Goal: Task Accomplishment & Management: Complete application form

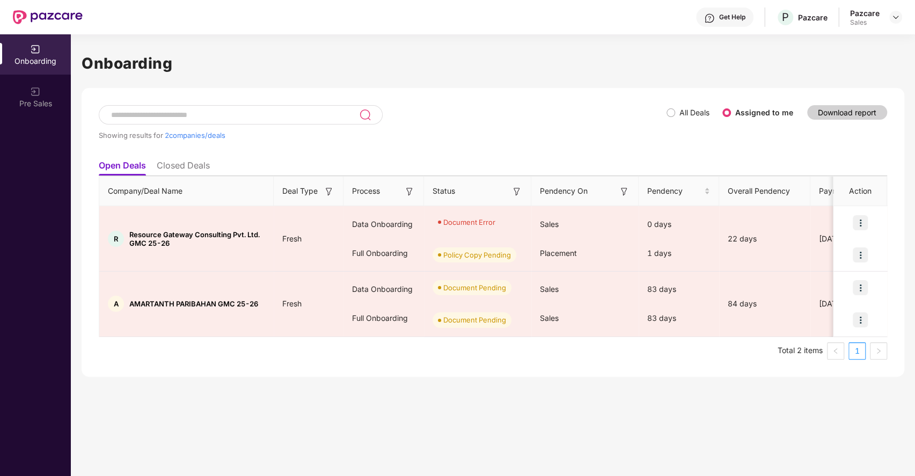
click at [680, 111] on span "All Deals" at bounding box center [694, 113] width 39 height 12
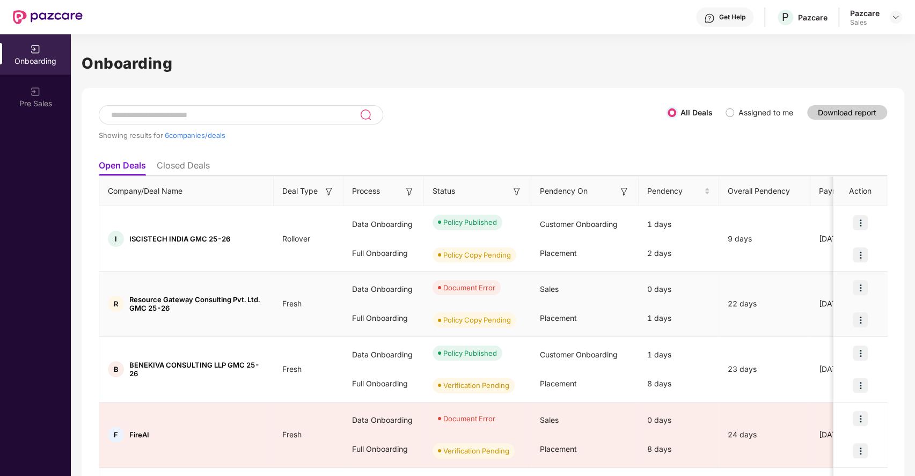
scroll to position [91, 0]
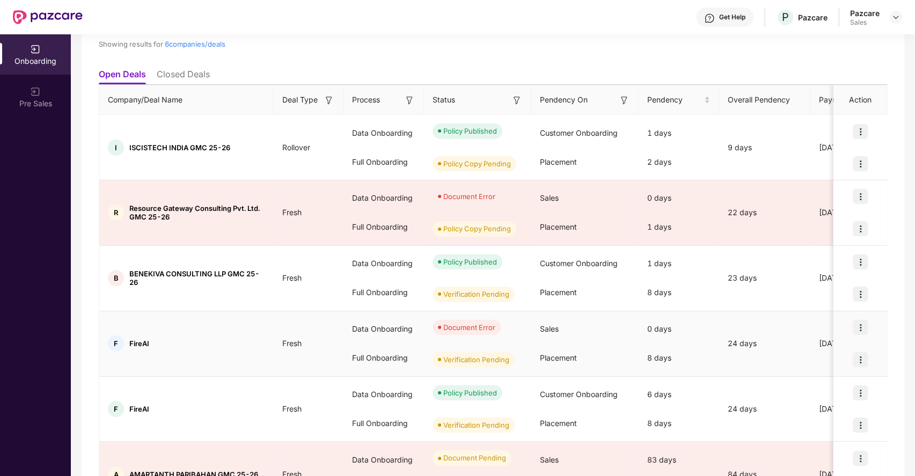
click at [860, 325] on img at bounding box center [860, 327] width 15 height 15
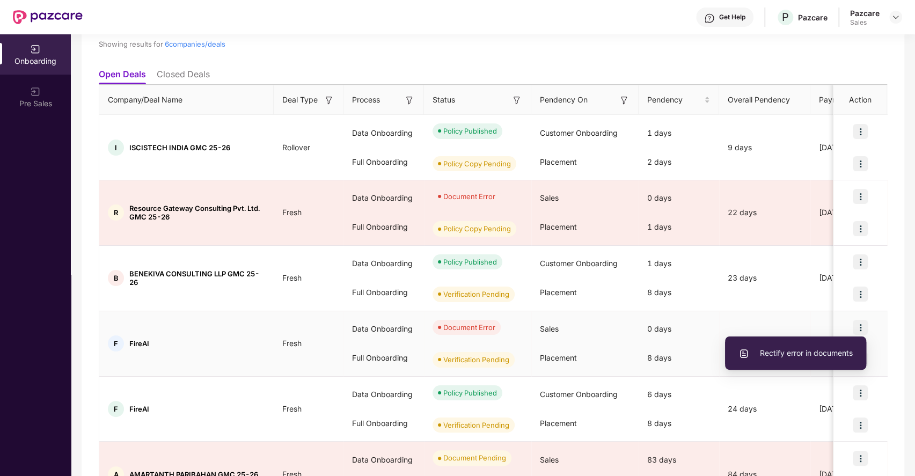
click at [802, 359] on span "Rectify error in documents" at bounding box center [796, 353] width 114 height 12
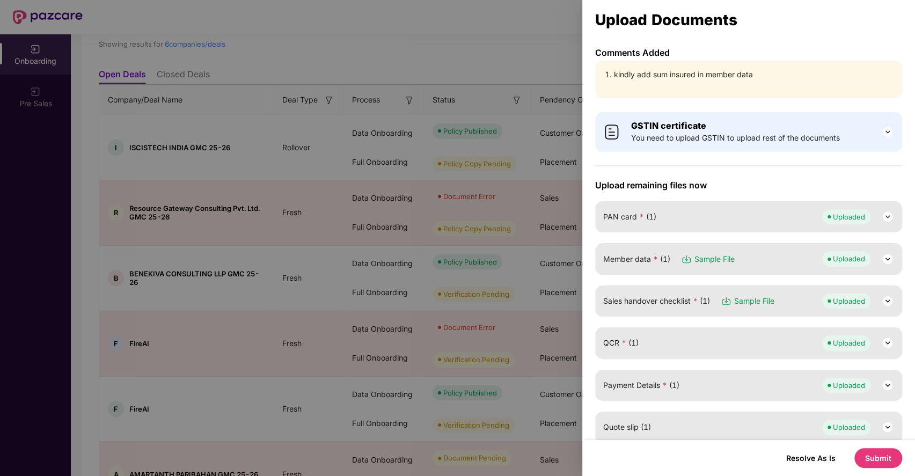
click at [892, 254] on div "Member data * (1) Sample File Uploaded" at bounding box center [748, 258] width 307 height 31
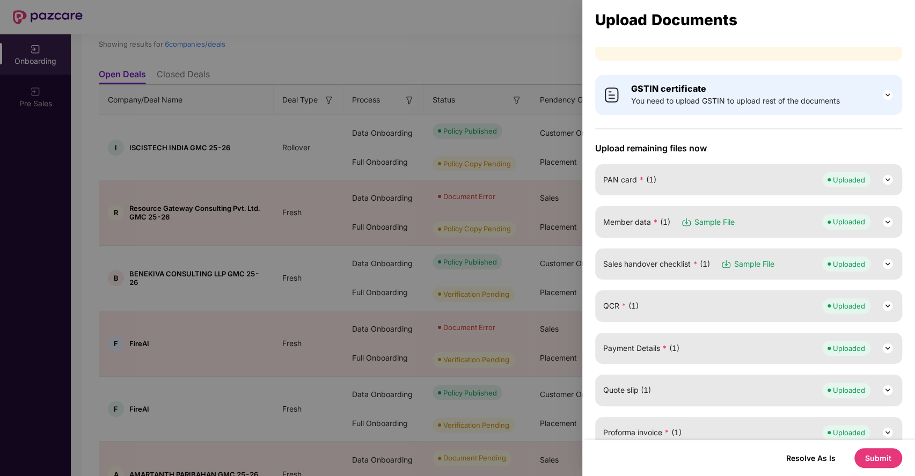
scroll to position [42, 0]
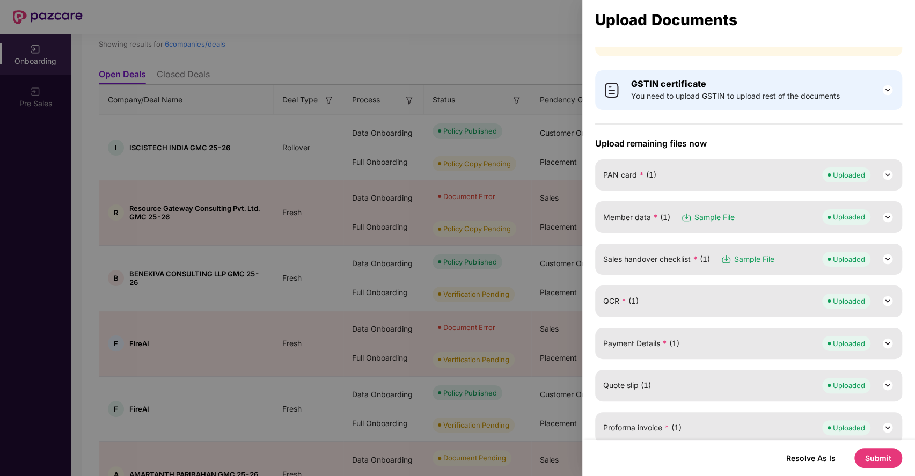
click at [883, 221] on img at bounding box center [887, 217] width 13 height 13
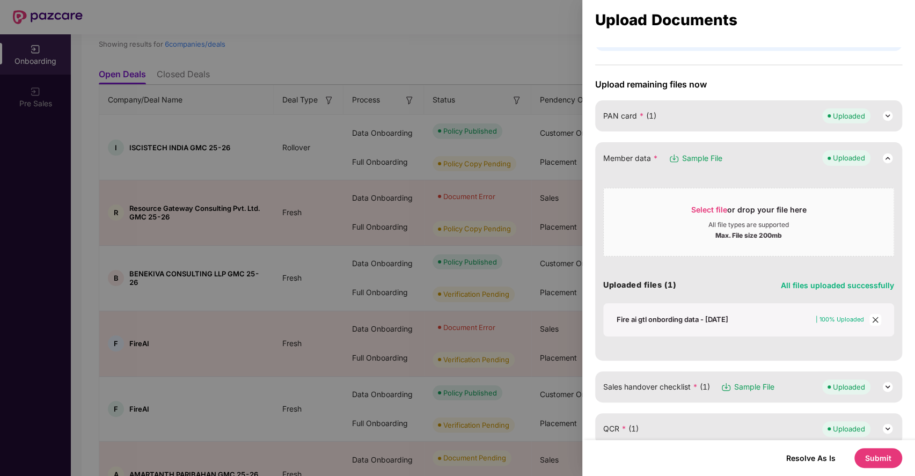
scroll to position [101, 0]
click at [872, 318] on icon "close" at bounding box center [875, 319] width 6 height 6
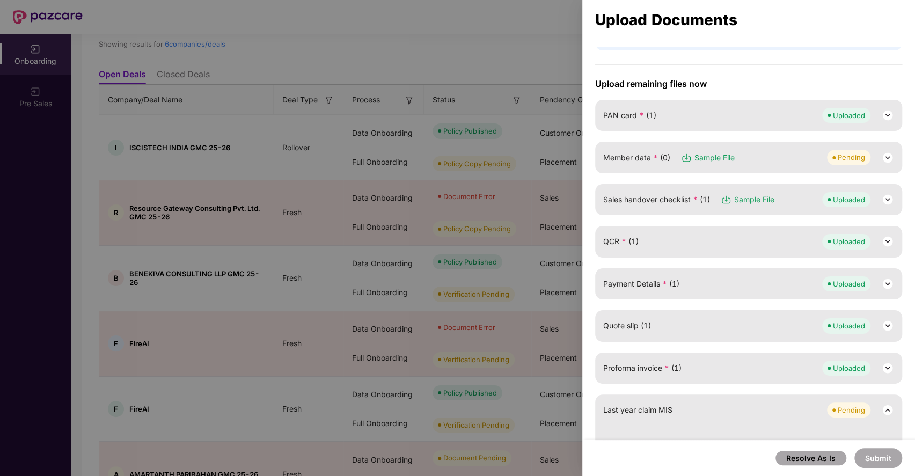
click at [884, 162] on img at bounding box center [887, 157] width 13 height 13
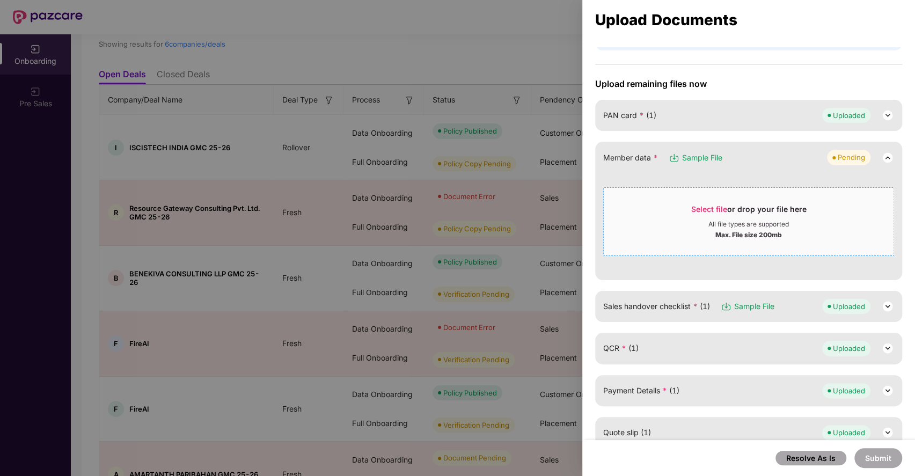
click at [711, 209] on span "Select file" at bounding box center [709, 208] width 36 height 9
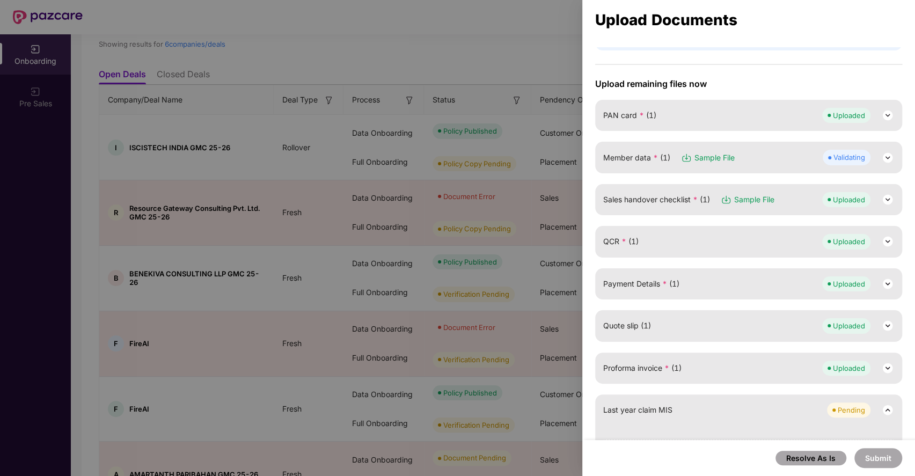
click at [885, 157] on img at bounding box center [887, 157] width 13 height 13
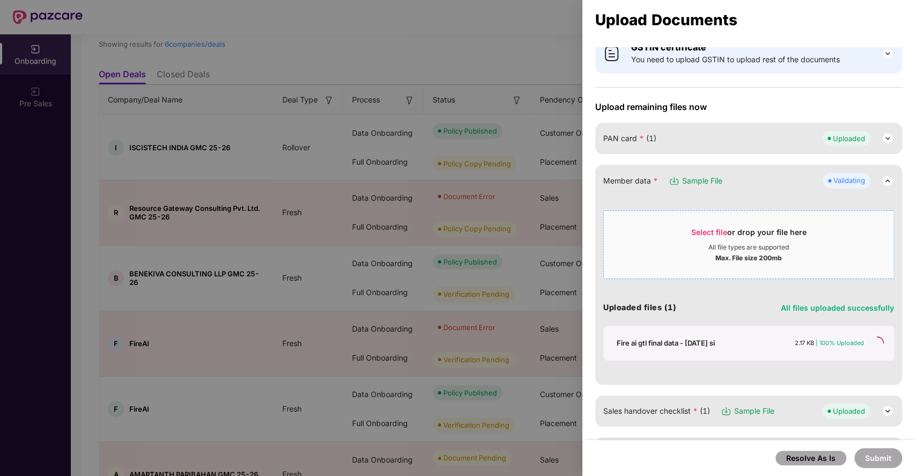
scroll to position [78, 0]
click at [883, 182] on img at bounding box center [887, 181] width 13 height 13
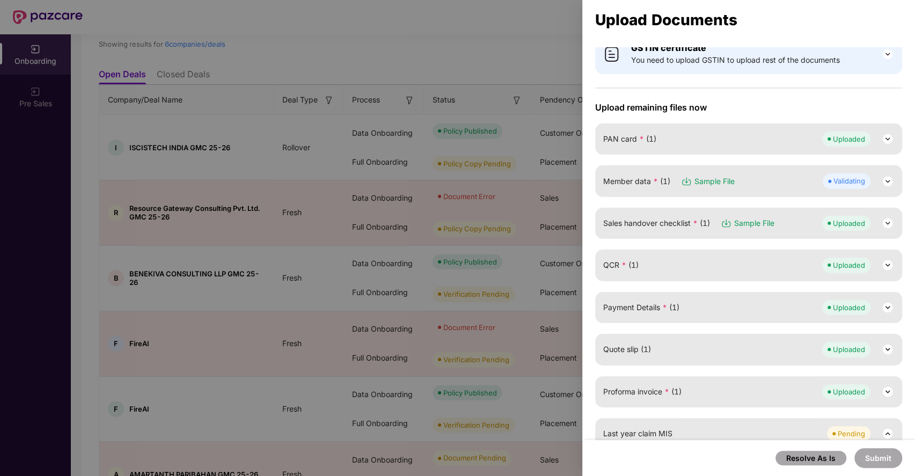
click at [884, 175] on img at bounding box center [887, 181] width 13 height 13
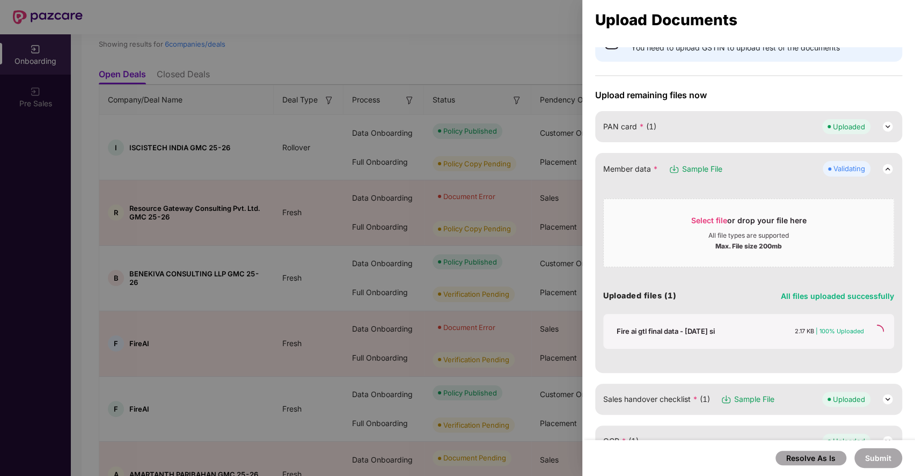
scroll to position [85, 0]
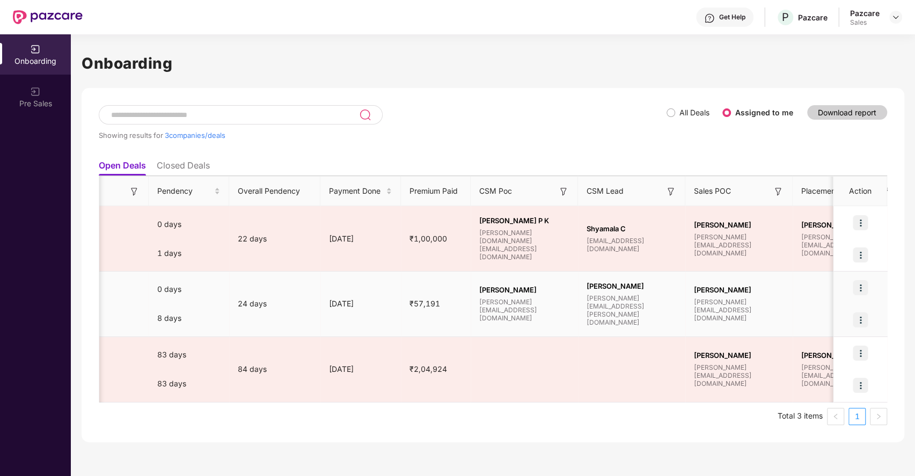
scroll to position [0, 491]
click at [861, 286] on img at bounding box center [860, 287] width 15 height 15
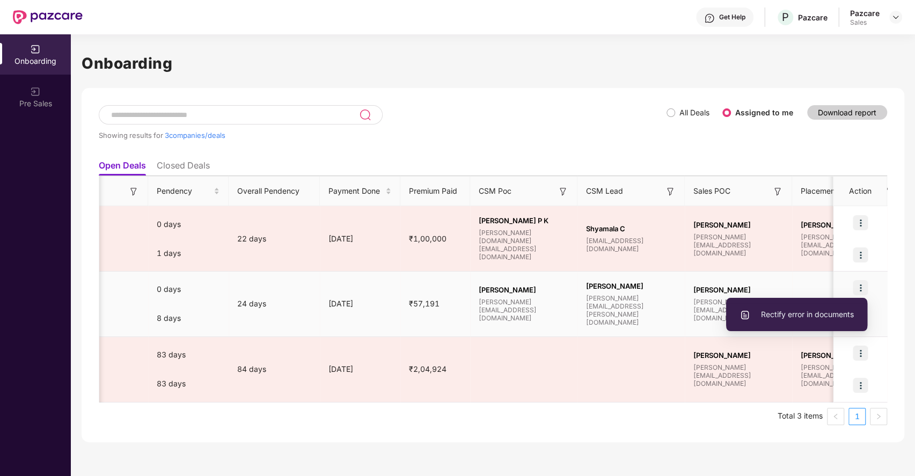
click at [784, 310] on span "Rectify error in documents" at bounding box center [797, 315] width 114 height 12
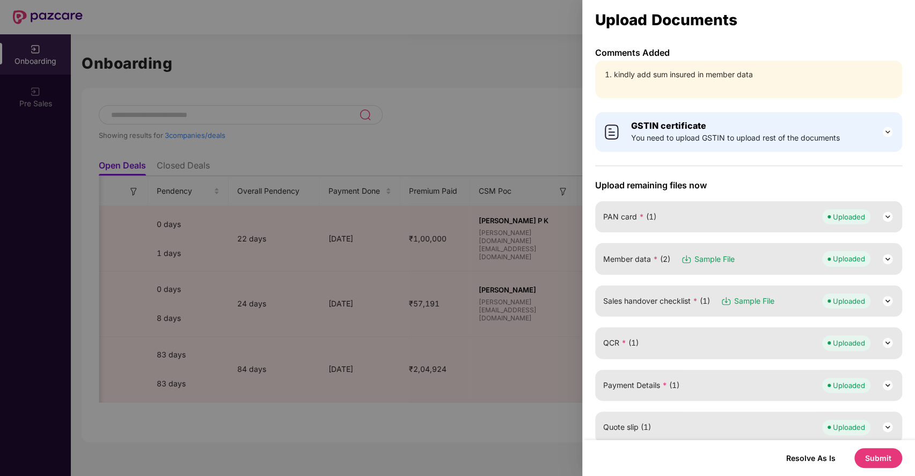
click at [883, 258] on img at bounding box center [887, 259] width 13 height 13
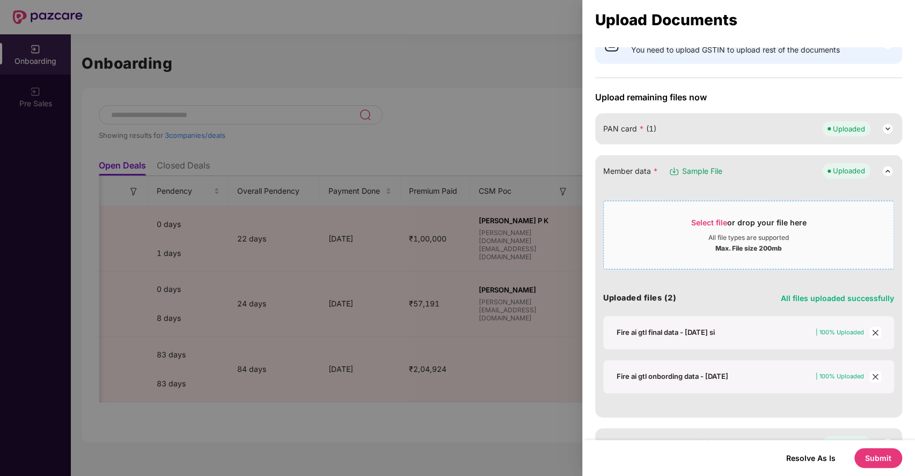
scroll to position [89, 0]
click at [874, 373] on icon "close" at bounding box center [875, 376] width 6 height 6
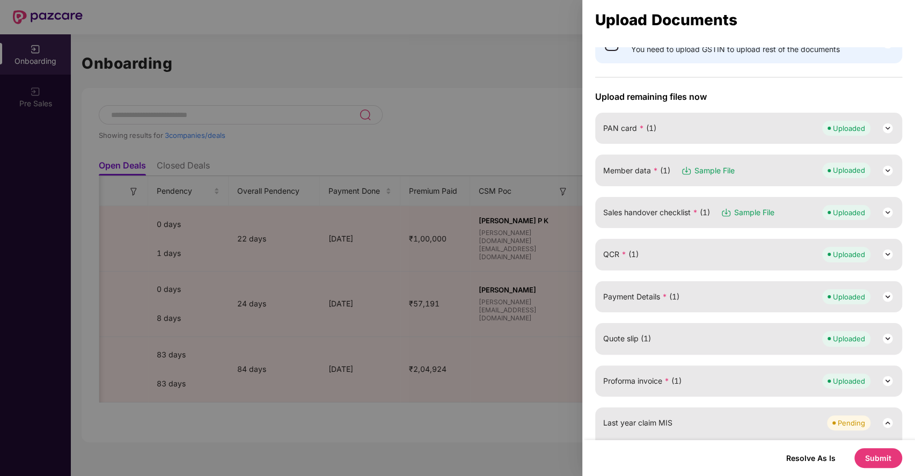
click at [886, 171] on img at bounding box center [887, 170] width 13 height 13
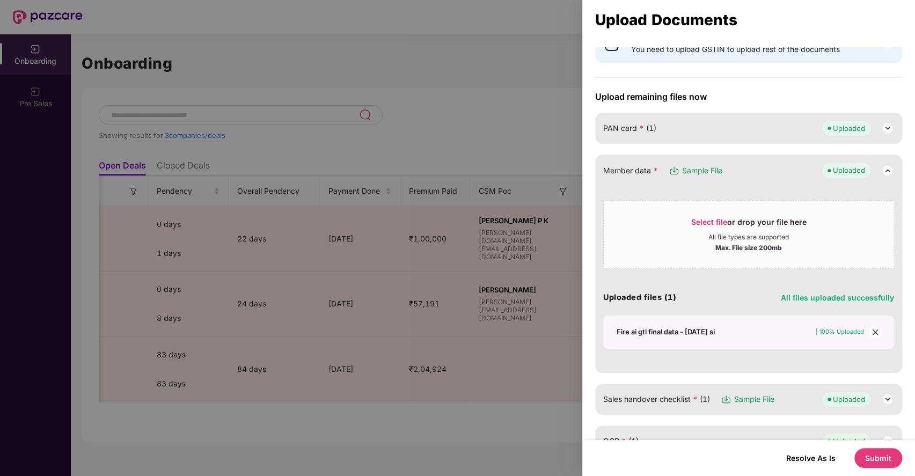
click at [736, 173] on div "Member data * Sample File Uploaded" at bounding box center [748, 170] width 291 height 15
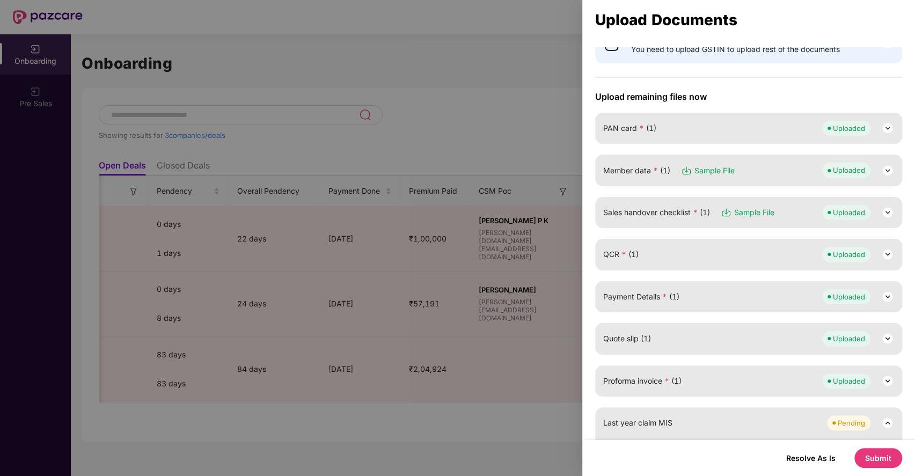
scroll to position [347, 0]
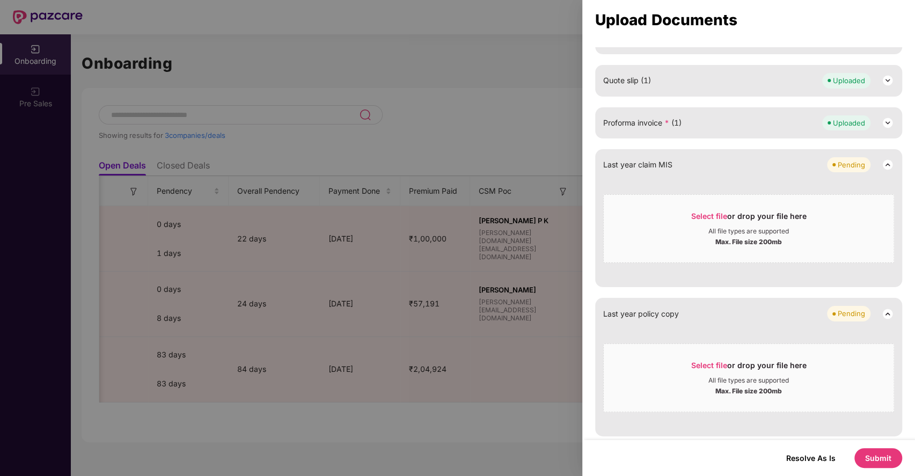
click at [874, 462] on button "Submit" at bounding box center [878, 458] width 48 height 20
